Goal: Check status

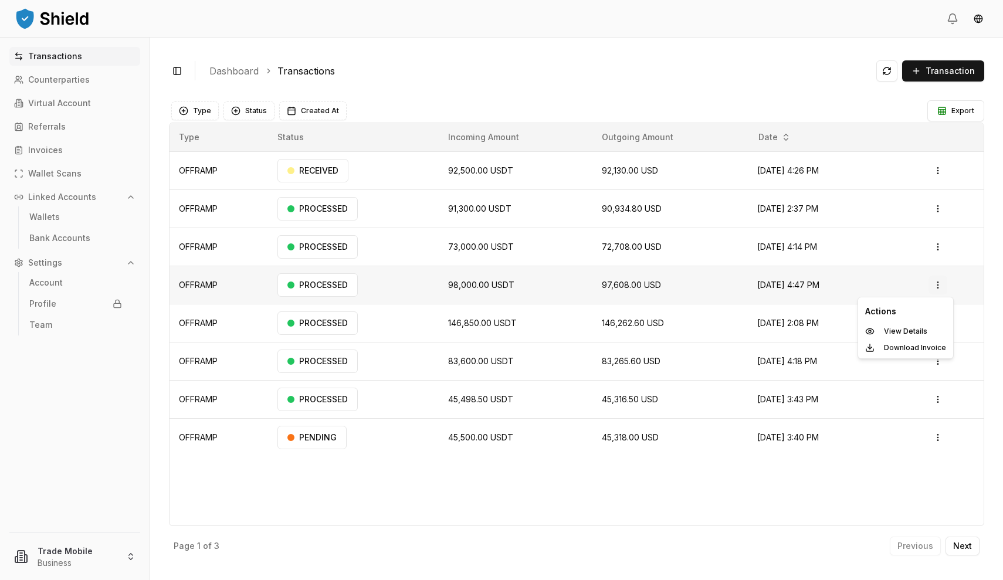
click at [944, 289] on html "Transactions Counterparties Virtual Account Referrals Invoices Wallet Scans Lin…" at bounding box center [501, 290] width 1003 height 580
click at [905, 326] on div "View Details" at bounding box center [905, 331] width 90 height 16
click at [968, 546] on p "Next" at bounding box center [962, 546] width 19 height 8
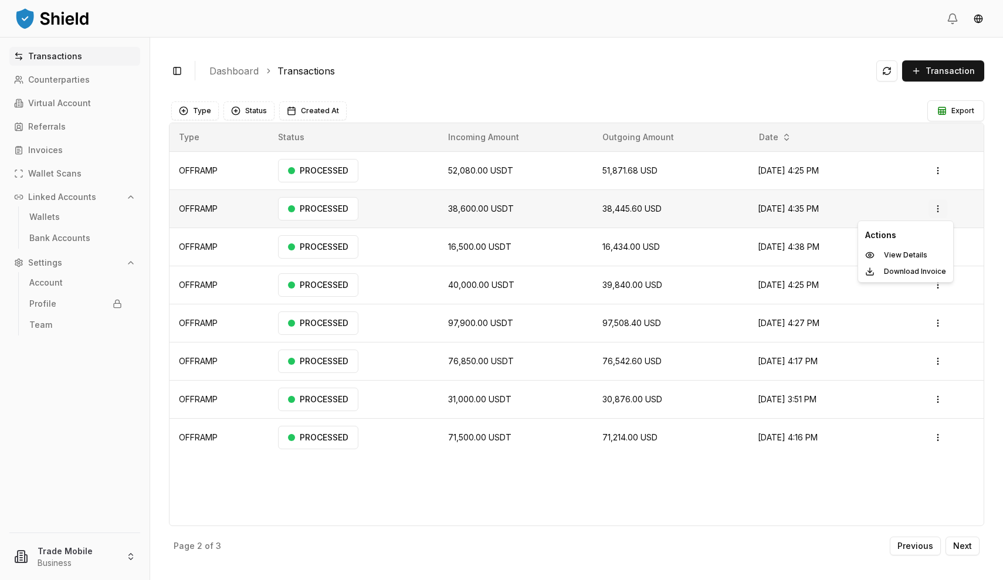
click at [946, 208] on html "Transactions Counterparties Virtual Account Referrals Invoices Wallet Scans Lin…" at bounding box center [501, 290] width 1003 height 580
click at [902, 257] on p "View Details" at bounding box center [905, 255] width 43 height 7
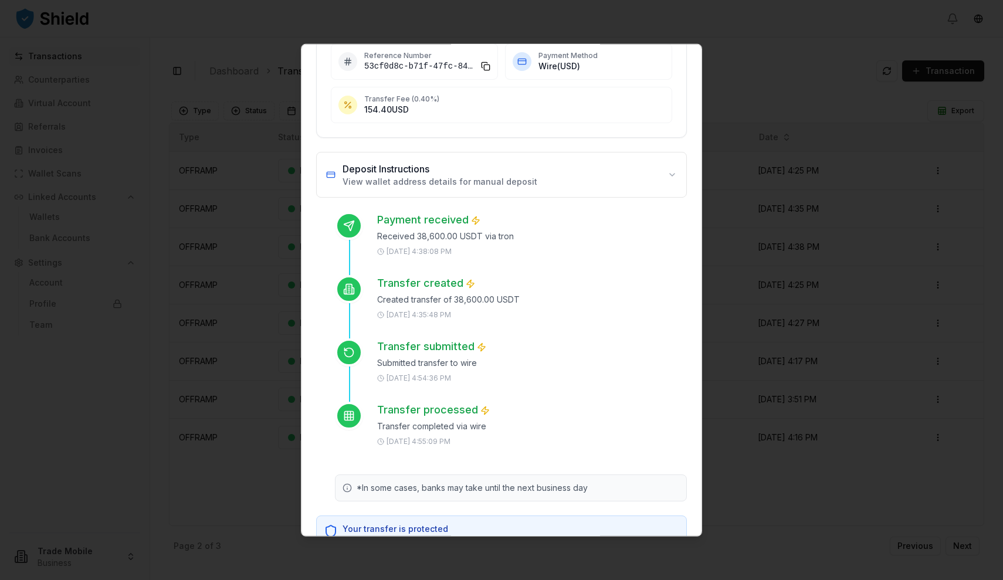
scroll to position [239, 0]
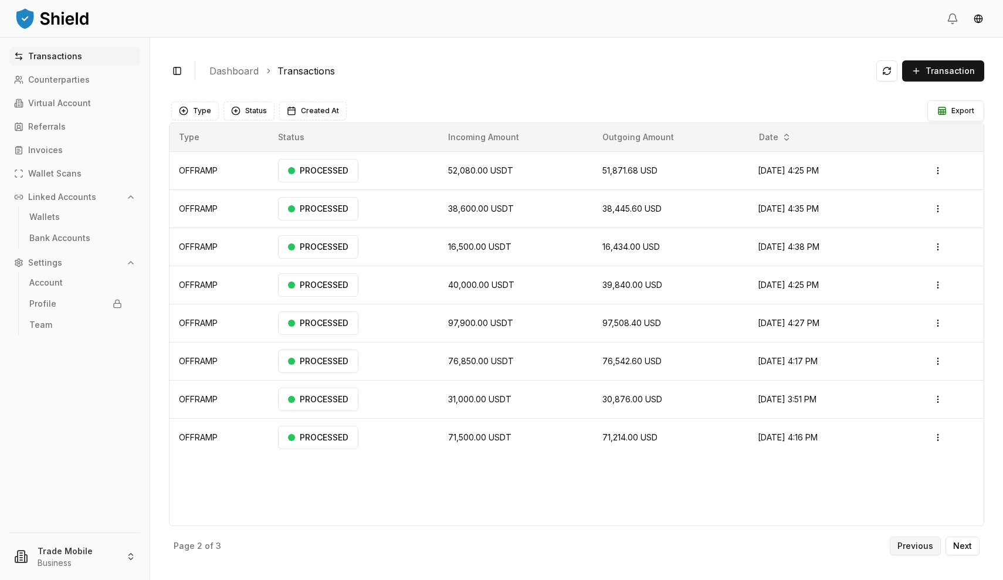
click at [913, 543] on p "Previous" at bounding box center [915, 546] width 36 height 8
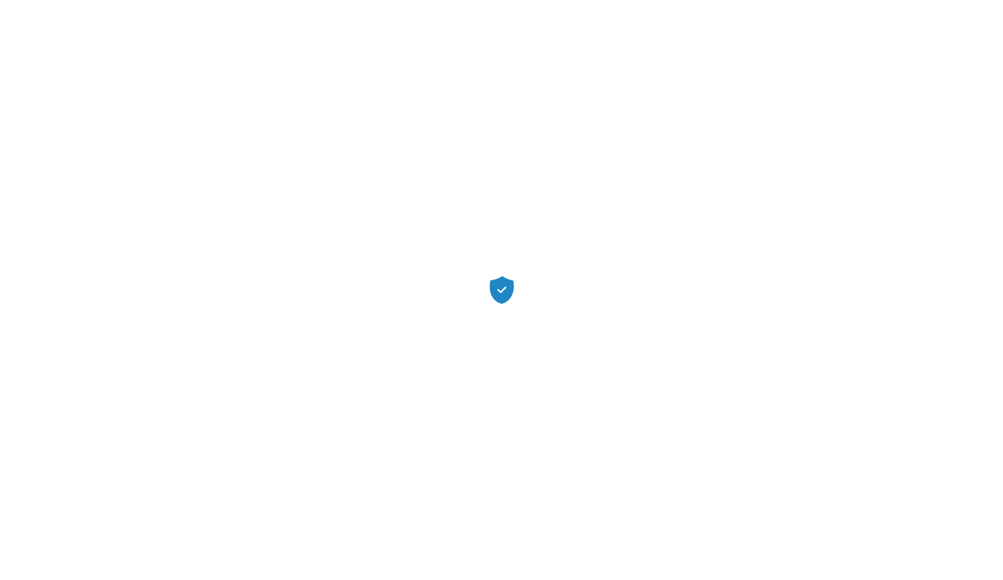
click at [462, 103] on div at bounding box center [501, 290] width 1003 height 580
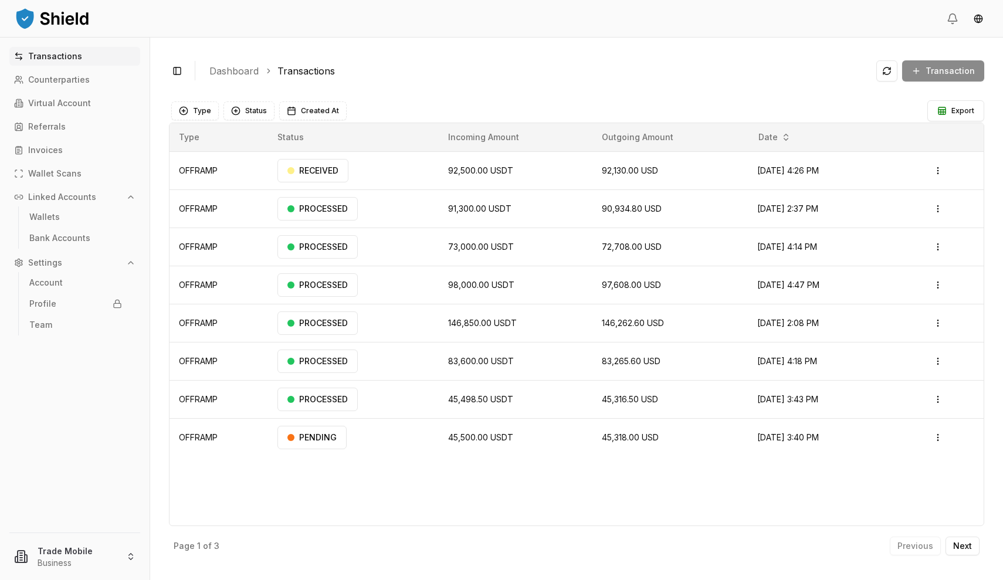
click at [702, 124] on th "Outgoing Amount" at bounding box center [669, 137] width 155 height 28
click at [784, 176] on td "[DATE] 4:26 PM" at bounding box center [817, 170] width 139 height 38
click at [946, 173] on html "Transactions Counterparties Virtual Account Referrals Invoices Wallet Scans Lin…" at bounding box center [501, 290] width 1003 height 580
click at [909, 214] on p "View Details" at bounding box center [924, 217] width 43 height 7
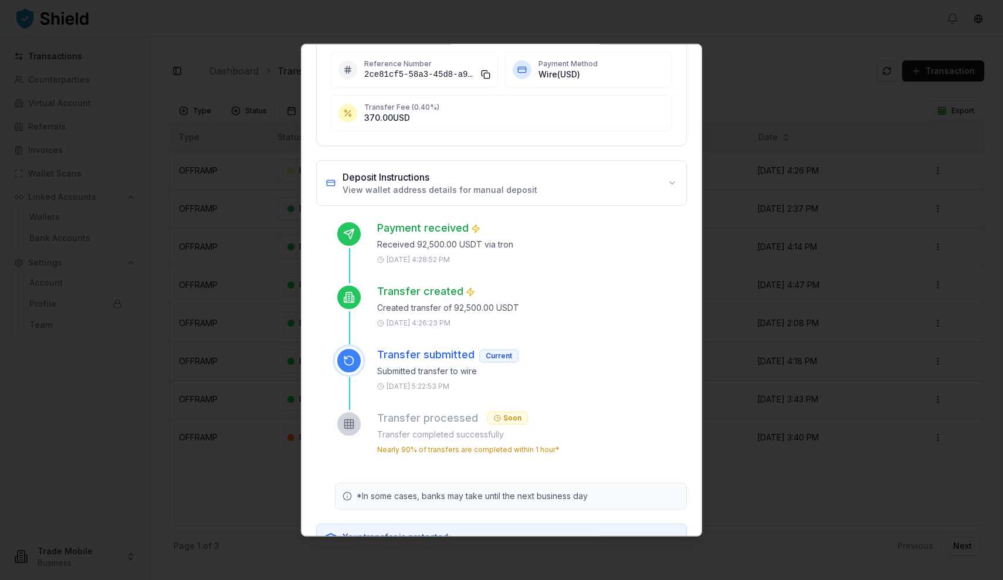
scroll to position [233, 0]
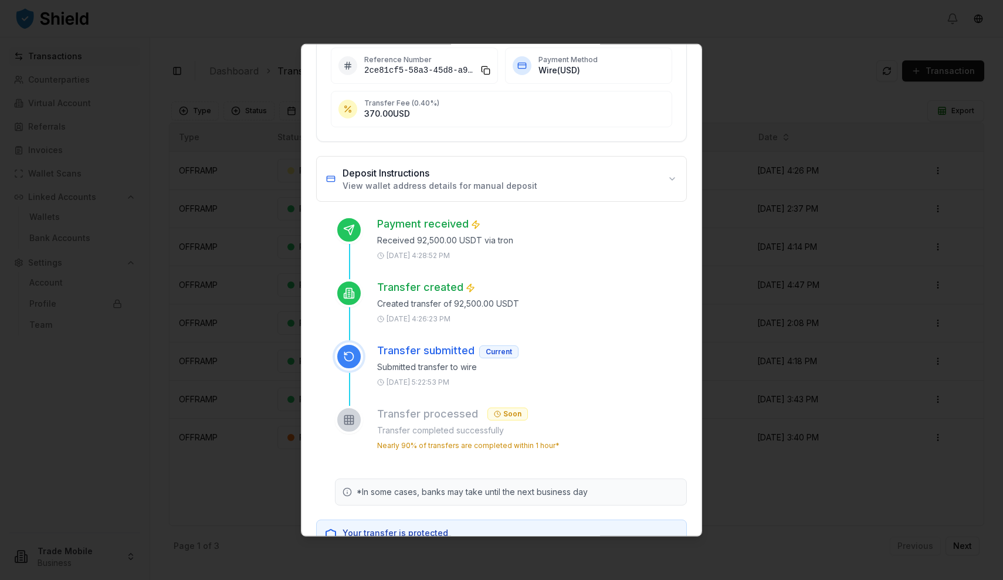
click at [494, 351] on div "Current" at bounding box center [498, 351] width 39 height 13
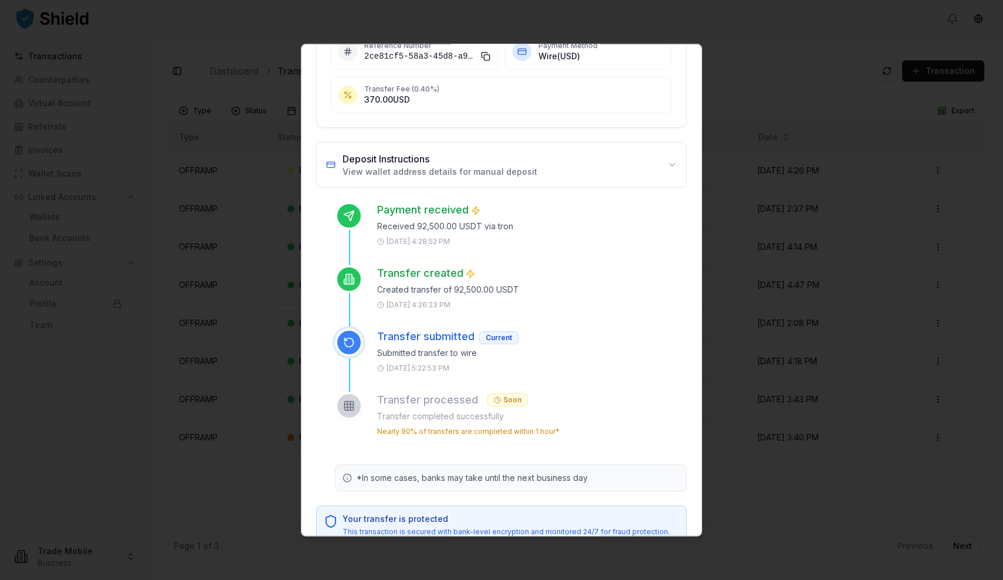
click at [446, 421] on p "Transfer completed successfully" at bounding box center [532, 416] width 310 height 12
click at [447, 434] on p "Nearly 90% of transfers are completed within 1 hour*" at bounding box center [468, 430] width 182 height 9
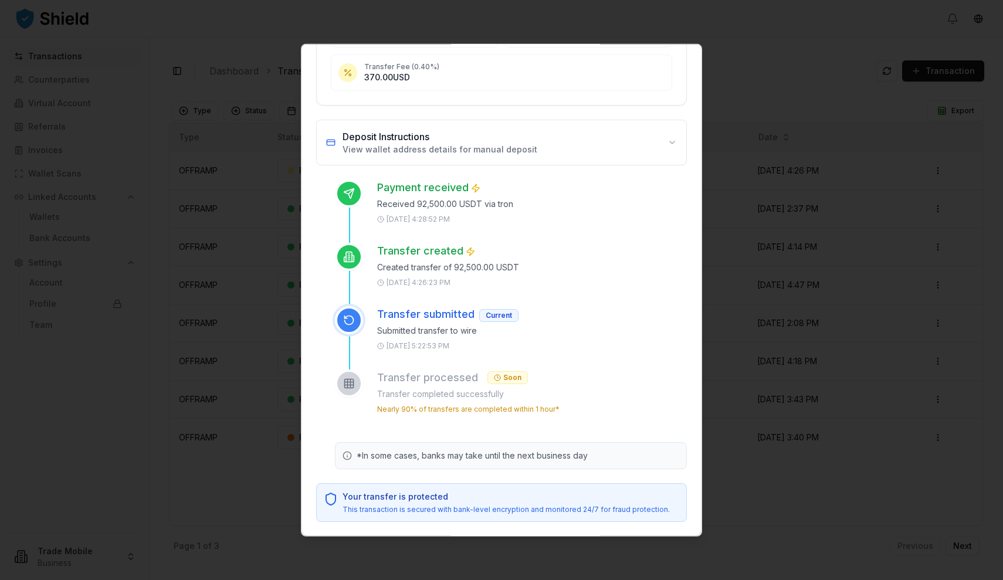
scroll to position [270, 0]
click at [503, 378] on div "Soon" at bounding box center [507, 377] width 40 height 13
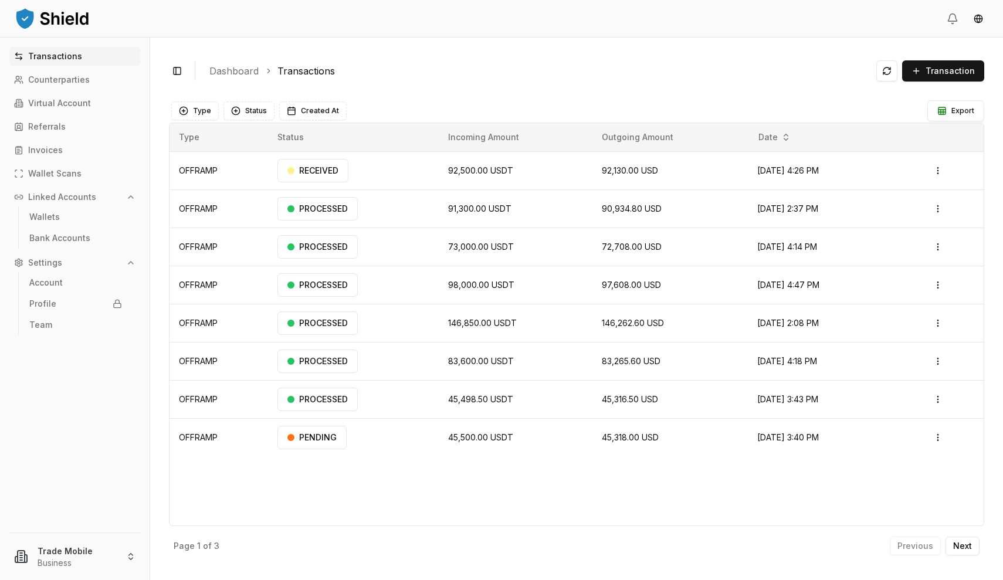
scroll to position [0, 0]
click at [931, 171] on td "Open menu" at bounding box center [951, 170] width 65 height 38
click at [943, 171] on html "Transactions Counterparties Virtual Account Referrals Invoices Wallet Scans Lin…" at bounding box center [501, 290] width 1003 height 580
click at [914, 218] on p "View Details" at bounding box center [924, 217] width 43 height 7
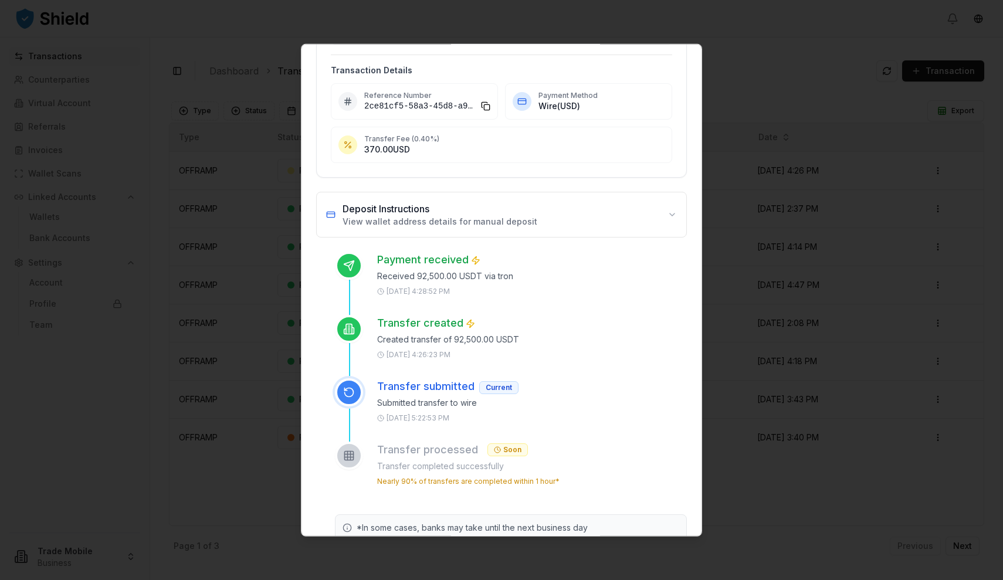
scroll to position [270, 0]
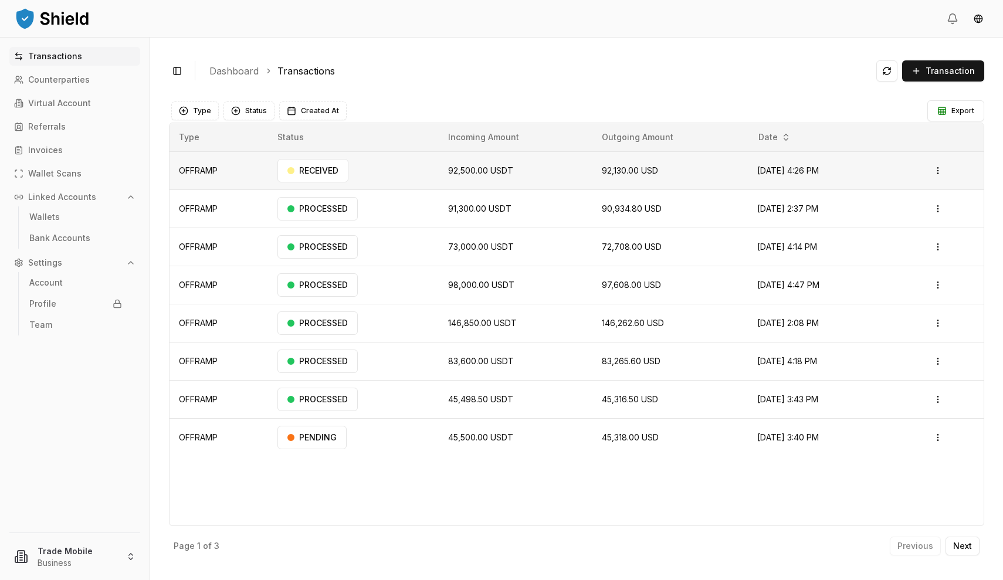
click at [539, 171] on td "92,500.00 USDT" at bounding box center [516, 170] width 154 height 38
